Goal: Information Seeking & Learning: Learn about a topic

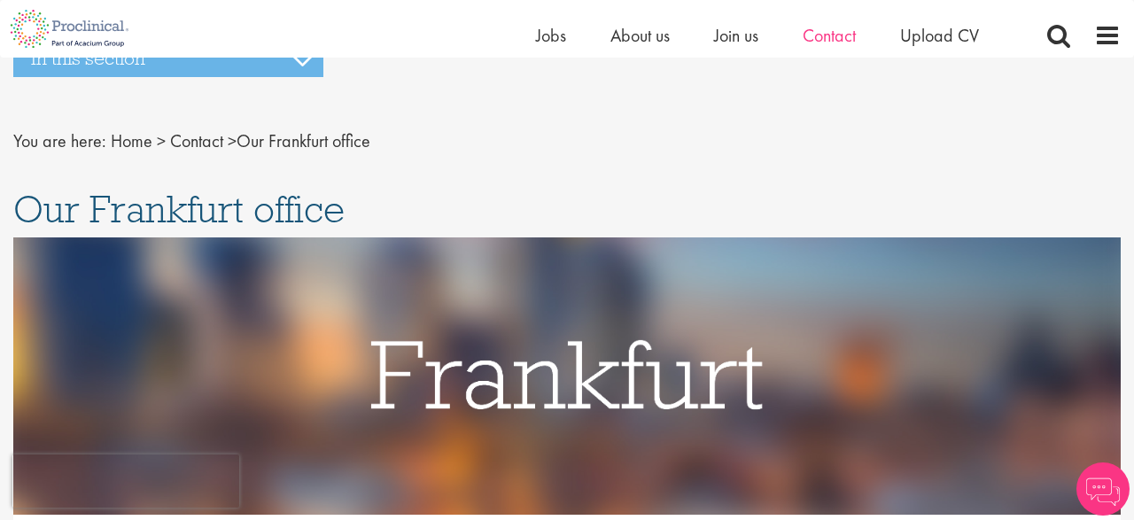
scroll to position [19, 0]
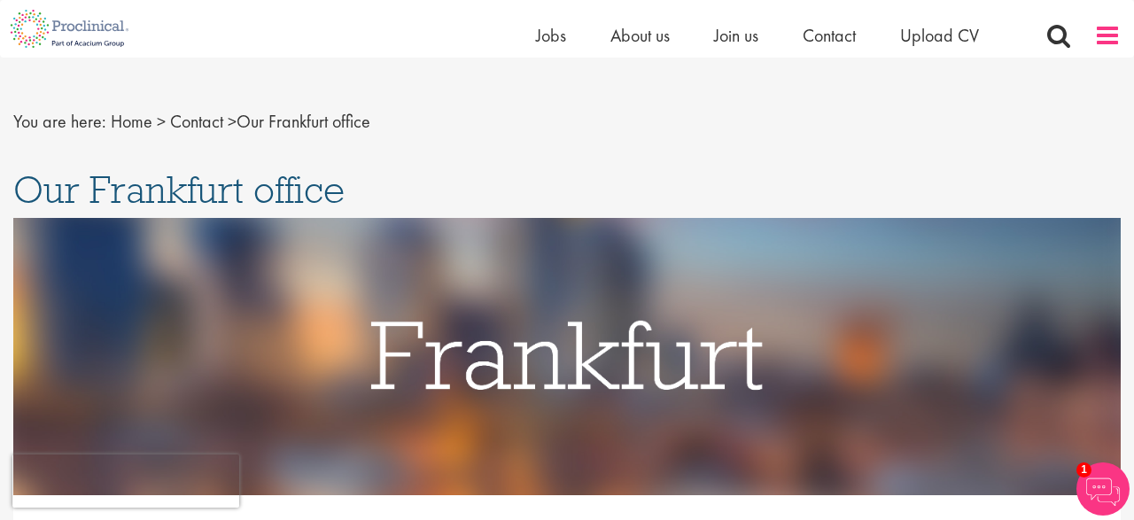
click at [1103, 27] on span at bounding box center [1107, 35] width 27 height 27
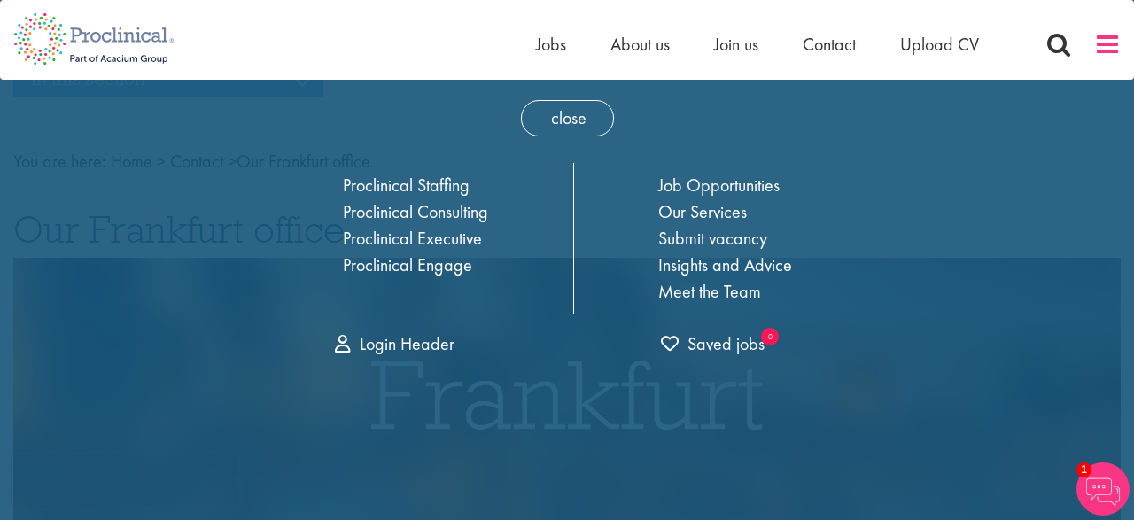
scroll to position [0, 0]
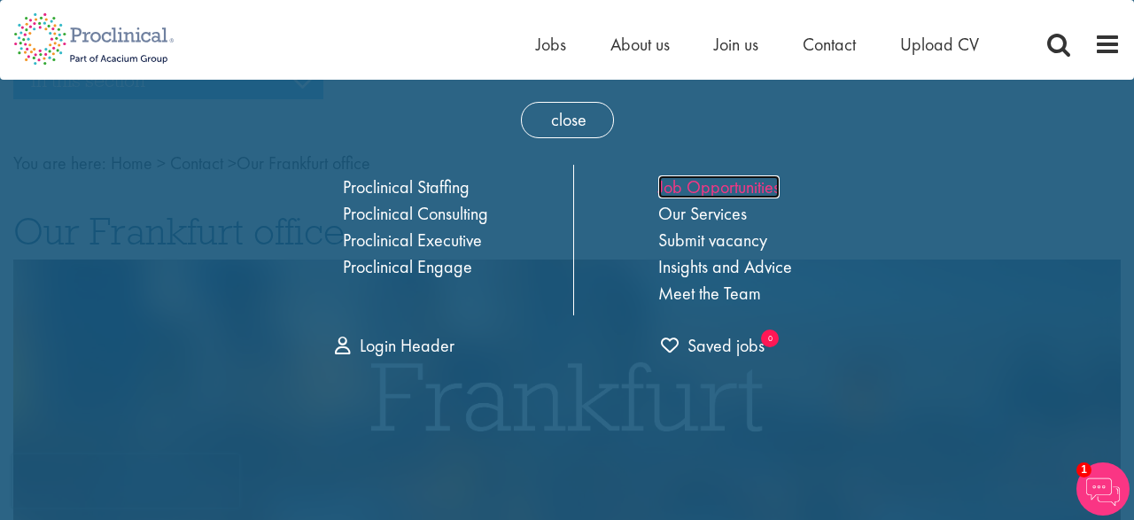
click at [718, 191] on link "Job Opportunities" at bounding box center [718, 186] width 121 height 23
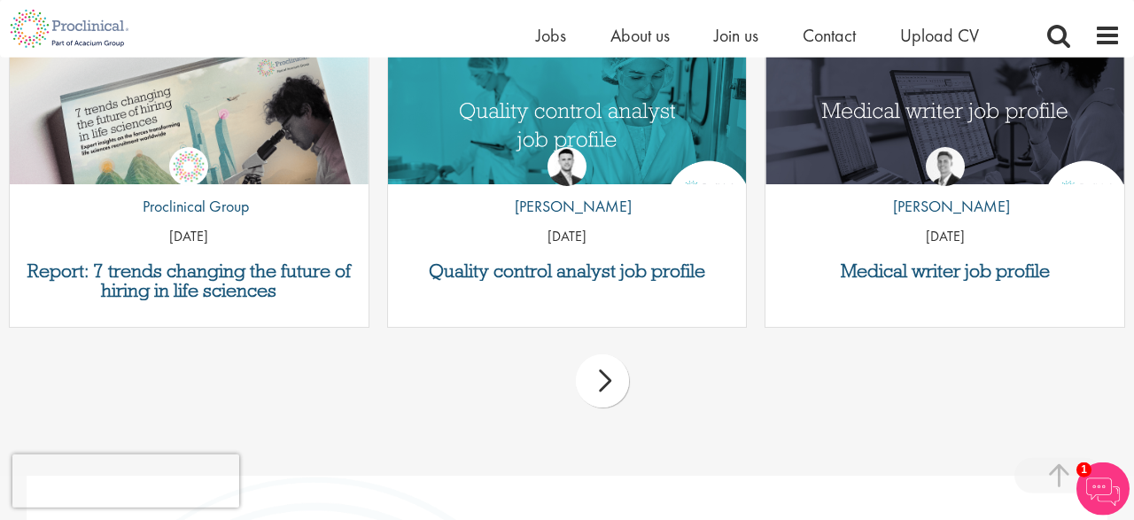
scroll to position [2150, 0]
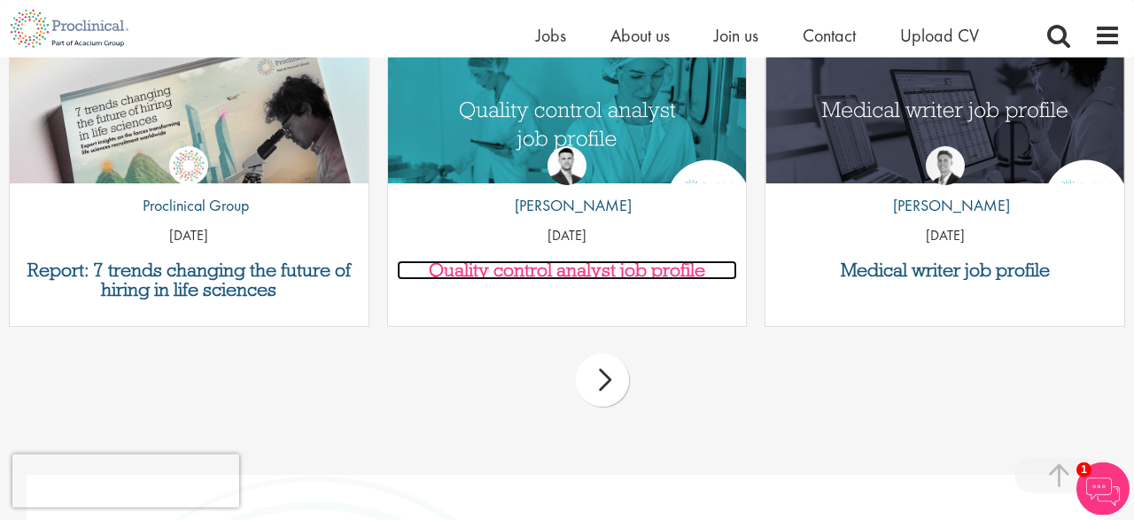
click at [556, 272] on h3 "Quality control analyst job profile" at bounding box center [567, 269] width 341 height 19
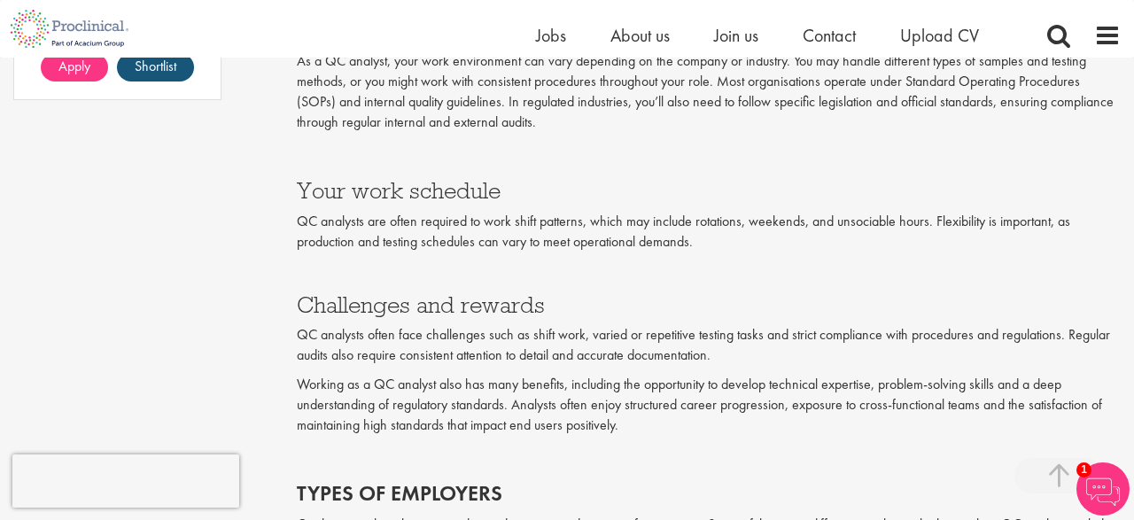
scroll to position [1592, 0]
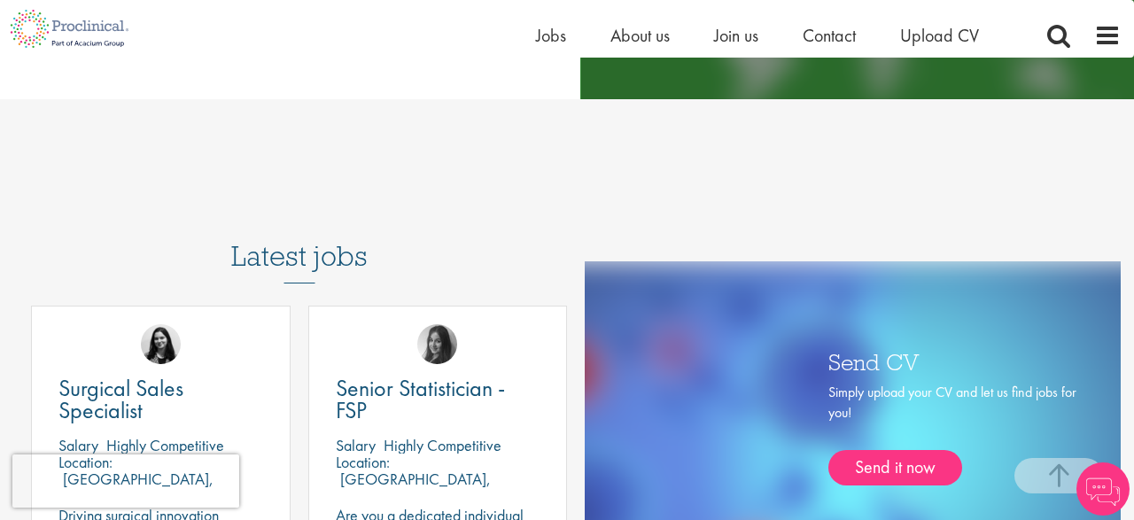
scroll to position [743, 0]
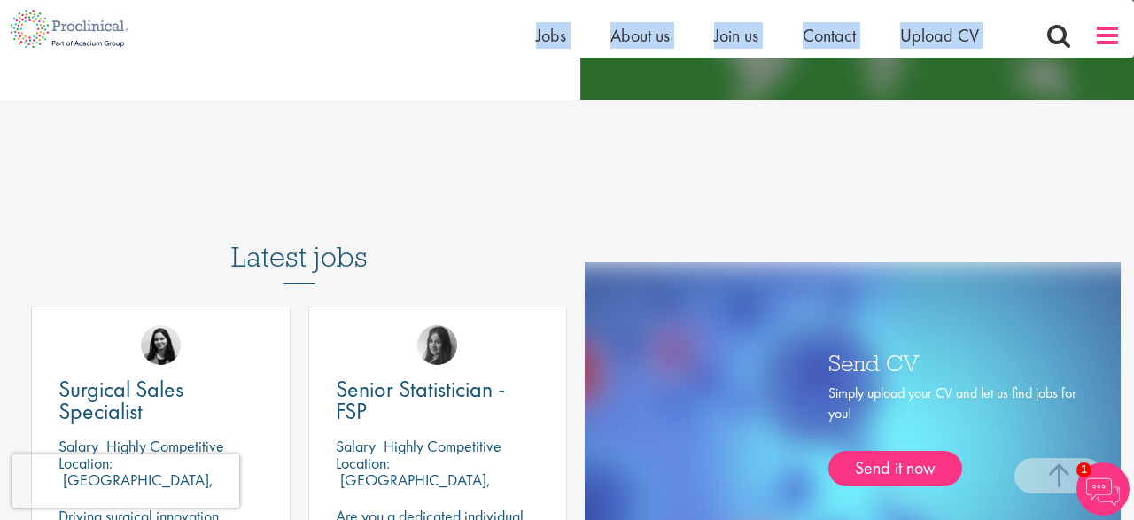
drag, startPoint x: 1096, startPoint y: 51, endPoint x: 1106, endPoint y: 36, distance: 17.2
click at [1106, 36] on div "Home Jobs About us Join us Contact Upload CV" at bounding box center [828, 39] width 585 height 35
click at [1106, 36] on span at bounding box center [1107, 35] width 27 height 27
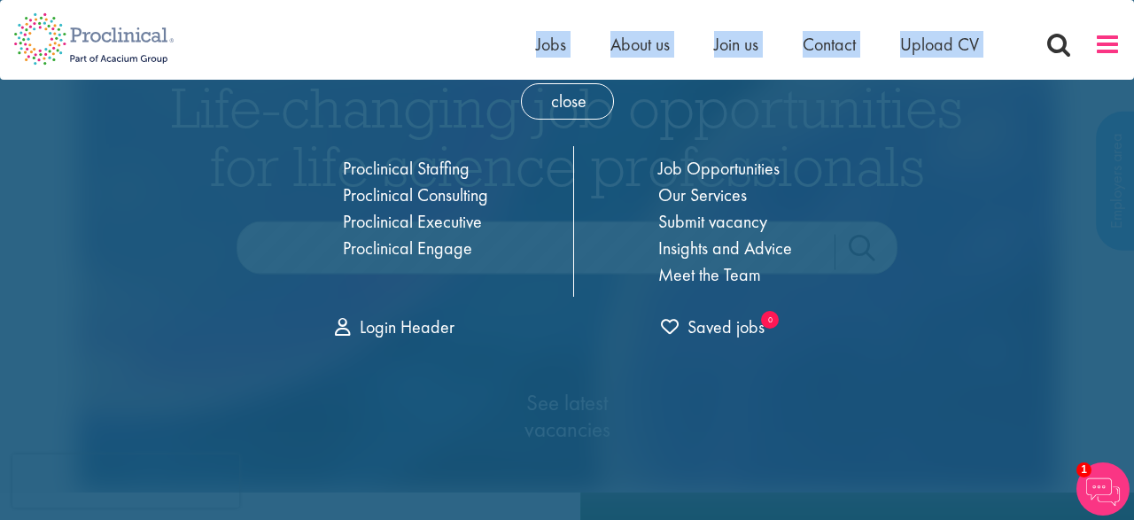
scroll to position [0, 0]
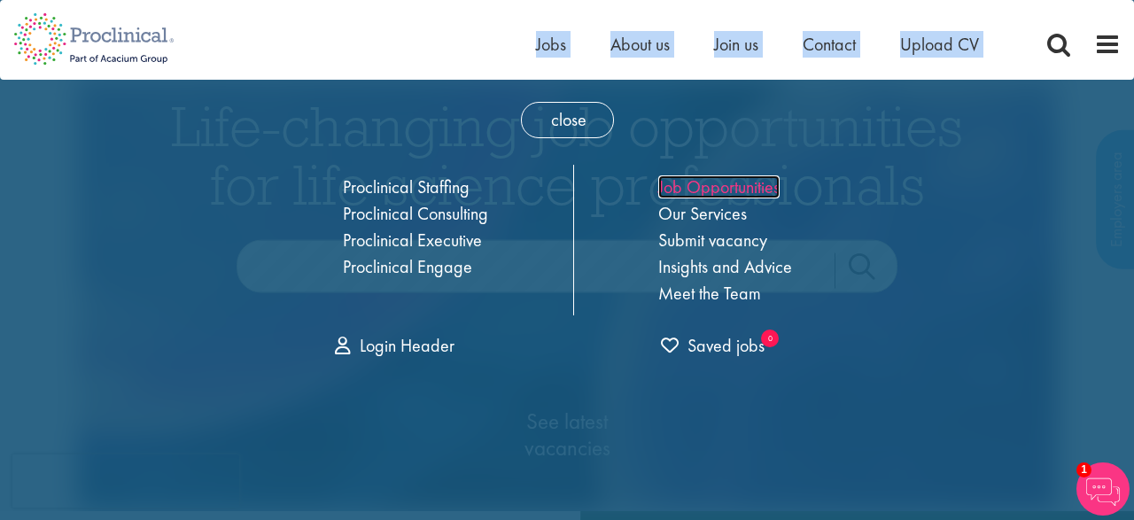
click at [720, 186] on link "Job Opportunities" at bounding box center [718, 186] width 121 height 23
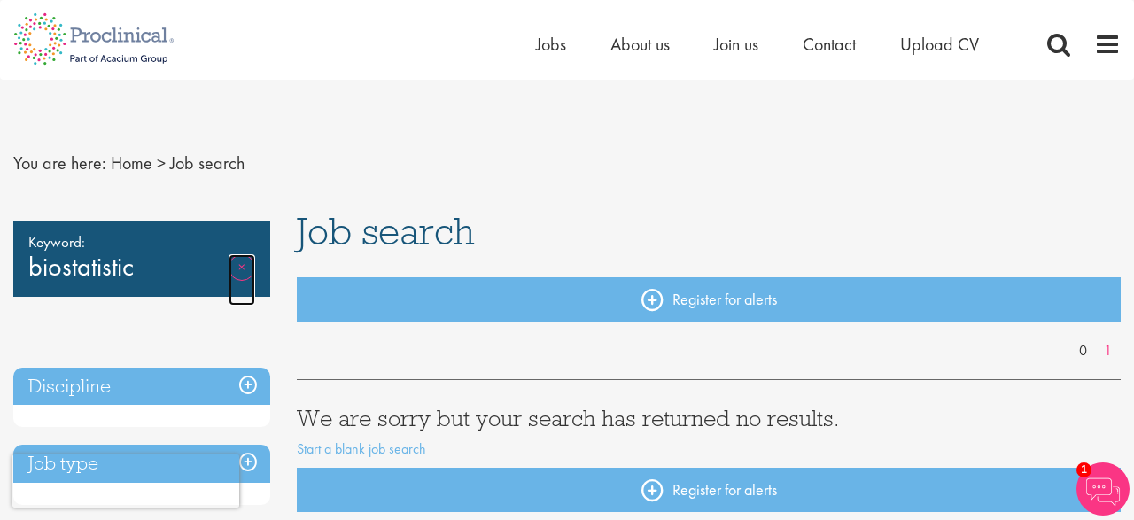
click at [251, 270] on link "Remove" at bounding box center [242, 279] width 27 height 51
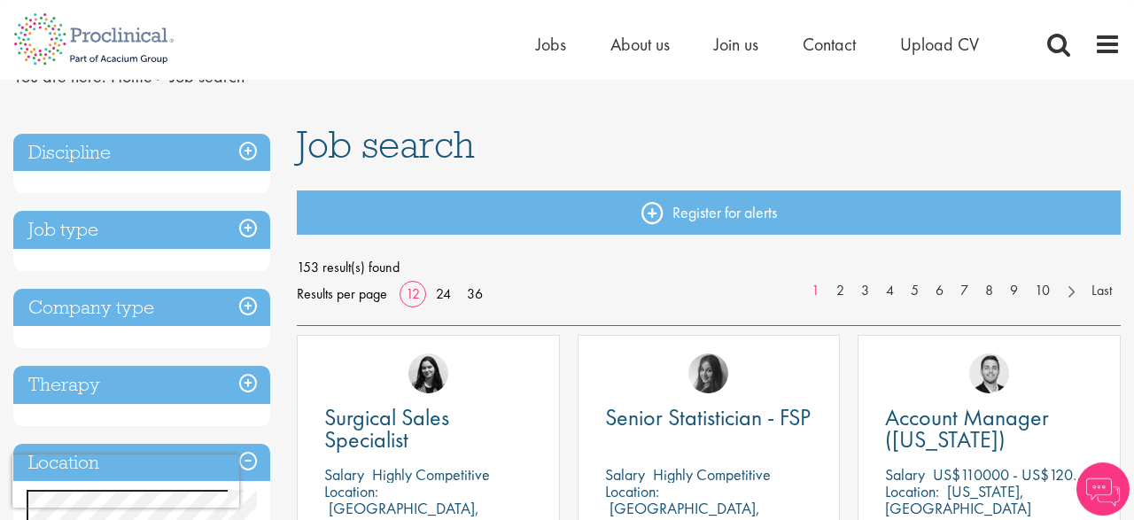
scroll to position [226, 0]
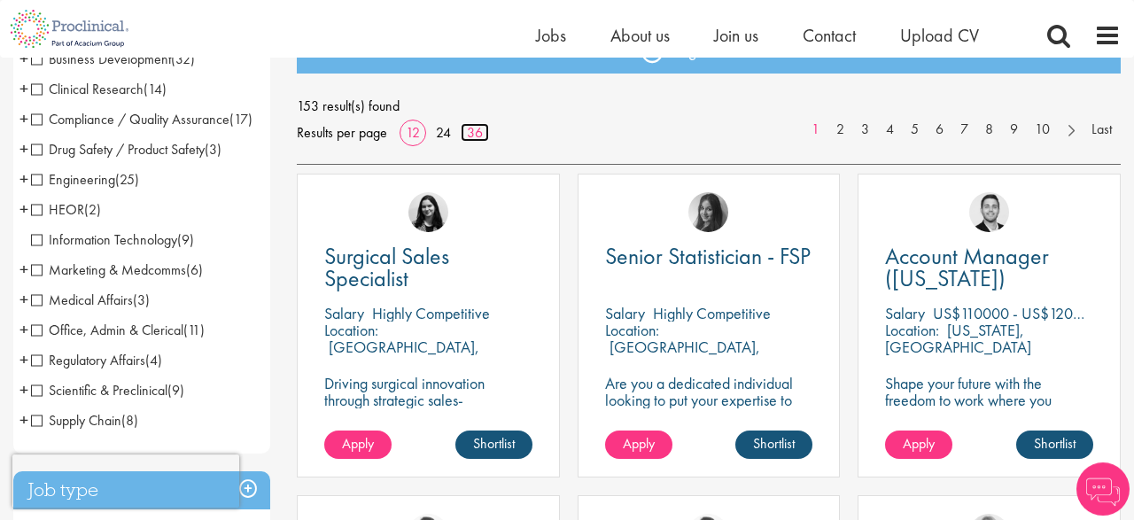
click at [468, 139] on link "36" at bounding box center [475, 132] width 28 height 19
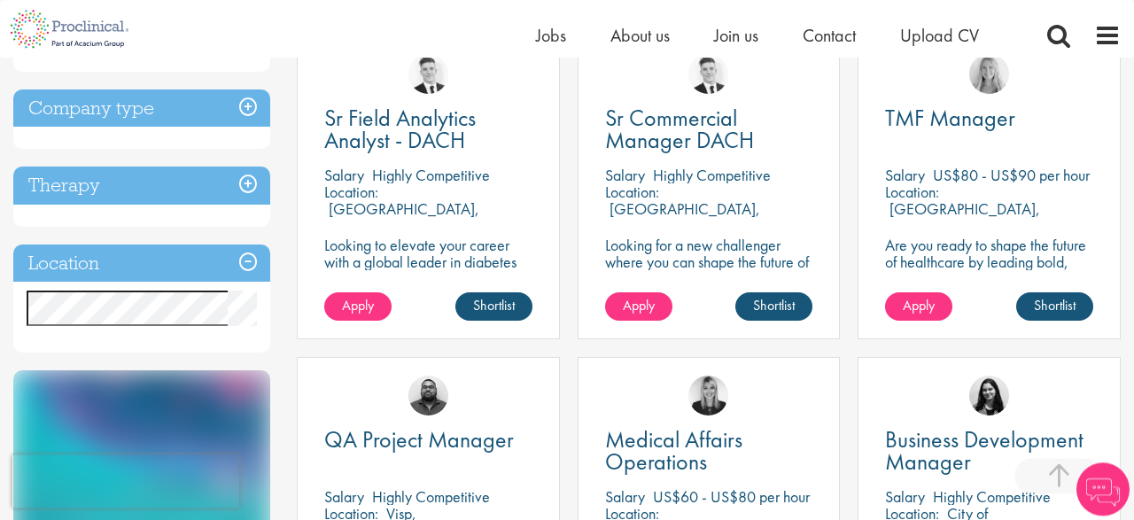
scroll to position [696, 0]
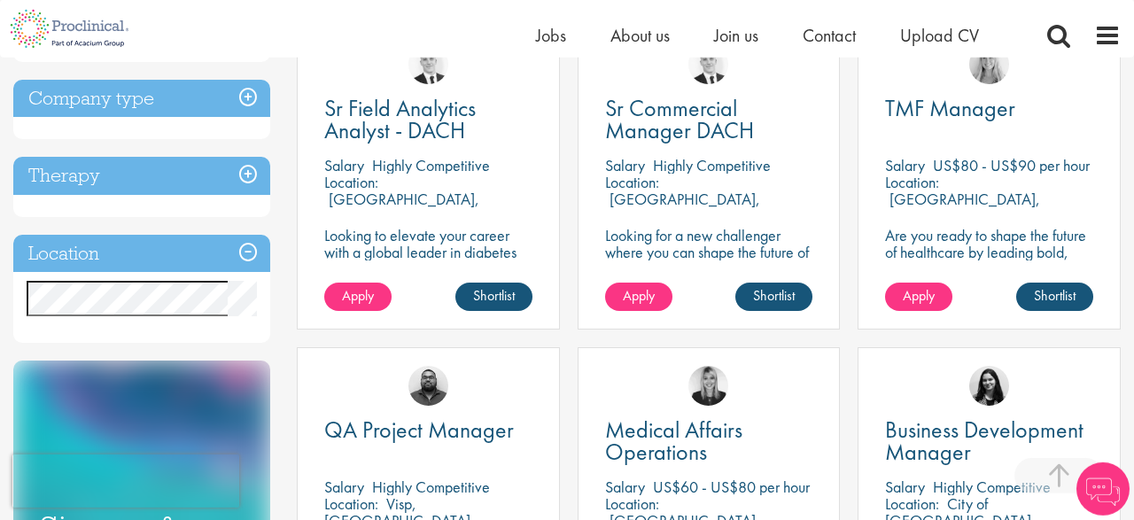
click at [242, 273] on h3 "Location" at bounding box center [141, 254] width 257 height 38
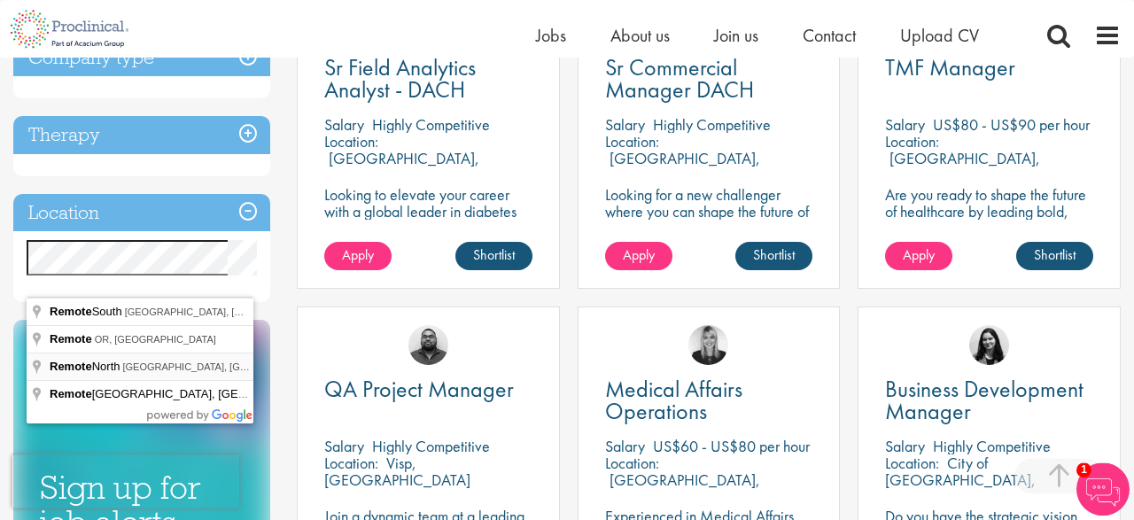
scroll to position [735, 0]
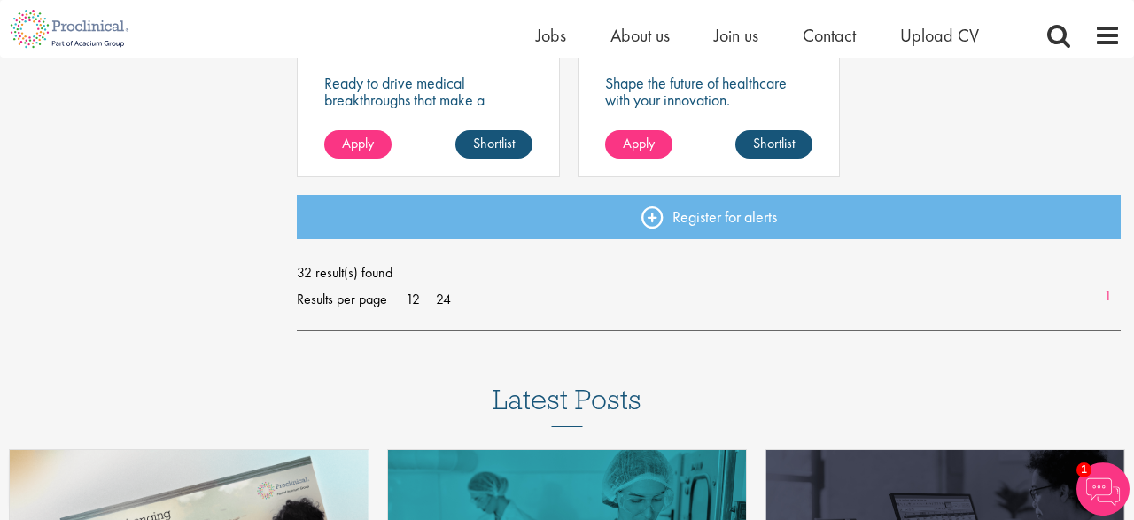
scroll to position [3748, 0]
